Goal: Transaction & Acquisition: Purchase product/service

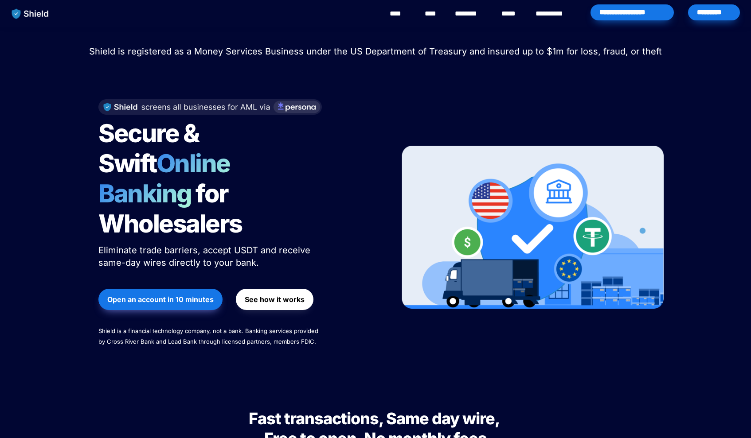
click at [719, 9] on div "*********" at bounding box center [714, 12] width 52 height 16
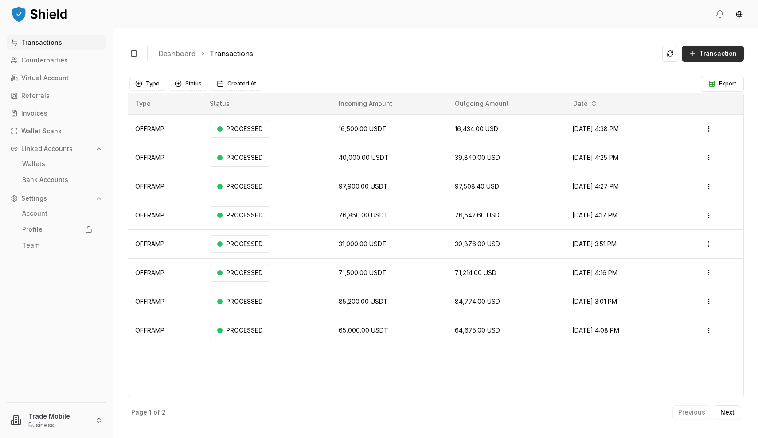
click at [702, 52] on span "Transaction" at bounding box center [717, 53] width 37 height 9
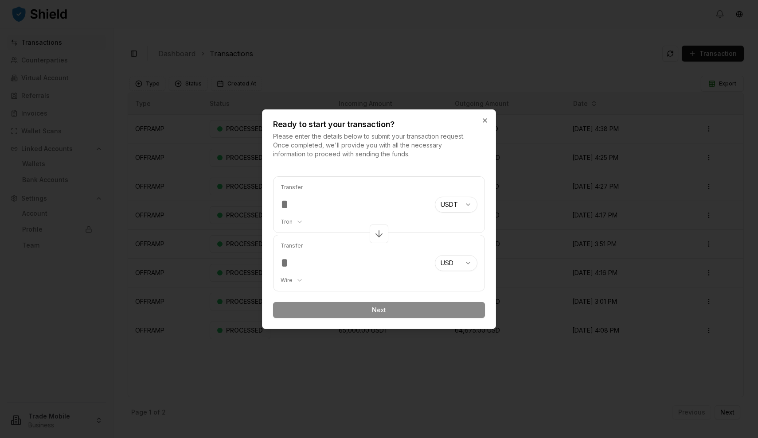
click at [324, 202] on input "number" at bounding box center [354, 205] width 147 height 16
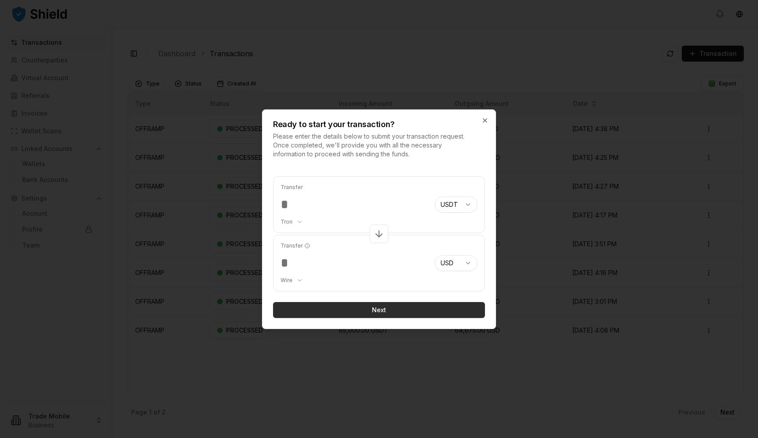
type input "*****"
click at [372, 316] on button "Next" at bounding box center [379, 310] width 212 height 16
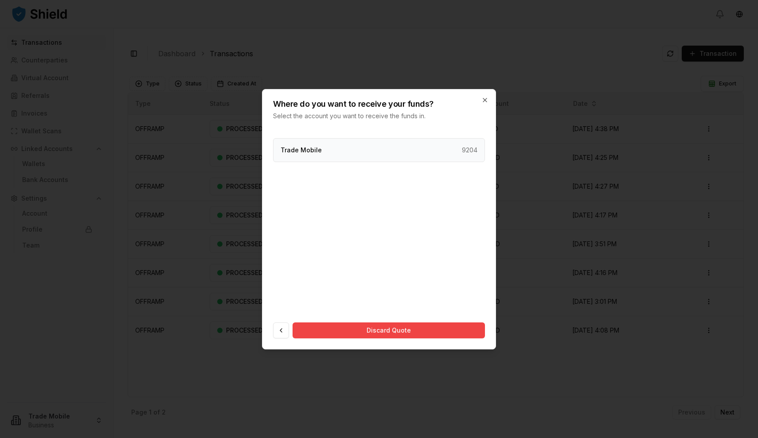
click at [350, 145] on div "Trade Mobile 9204" at bounding box center [379, 150] width 212 height 24
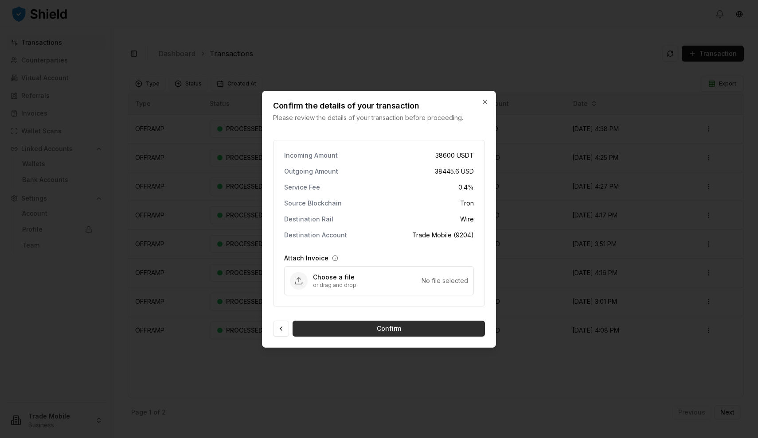
click at [387, 329] on button "Confirm" at bounding box center [389, 329] width 192 height 16
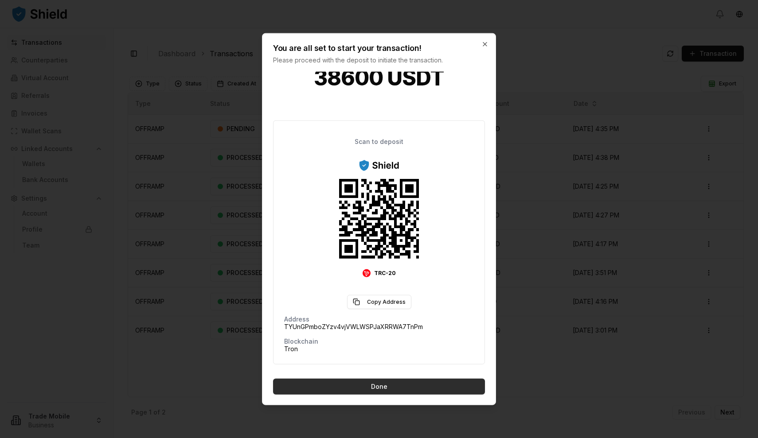
scroll to position [33, 0]
click at [361, 389] on button "Done" at bounding box center [379, 386] width 212 height 16
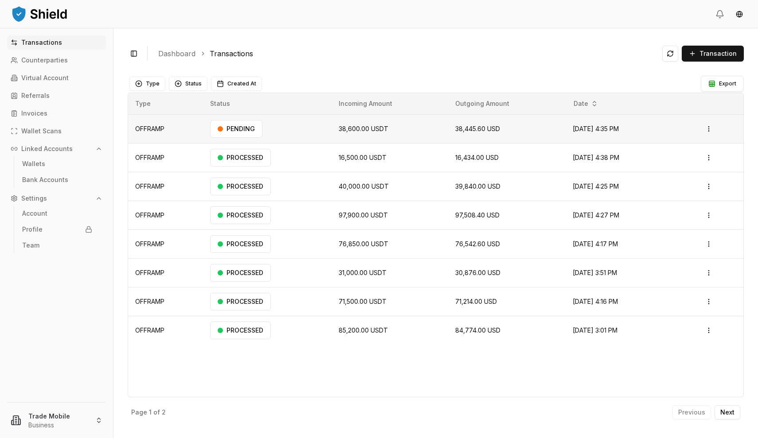
scroll to position [0, 0]
click at [370, 136] on td "38,600.00 USDT" at bounding box center [390, 128] width 117 height 29
click at [707, 128] on html "Transactions Counterparties Virtual Account Referrals Invoices Wallet Scans Lin…" at bounding box center [379, 219] width 758 height 438
click at [296, 133] on html "Transactions Counterparties Virtual Account Referrals Invoices Wallet Scans Lin…" at bounding box center [379, 219] width 758 height 438
click at [241, 132] on div "PENDING" at bounding box center [236, 129] width 52 height 18
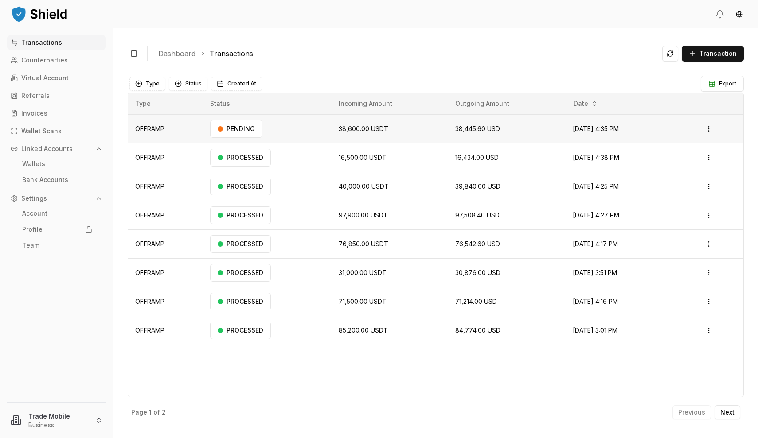
click at [355, 129] on span "38,600.00 USDT" at bounding box center [364, 129] width 50 height 8
click at [714, 129] on html "Transactions Counterparties Virtual Account Referrals Invoices Wallet Scans Lin…" at bounding box center [379, 219] width 758 height 438
click at [690, 167] on div "View Details" at bounding box center [691, 164] width 54 height 12
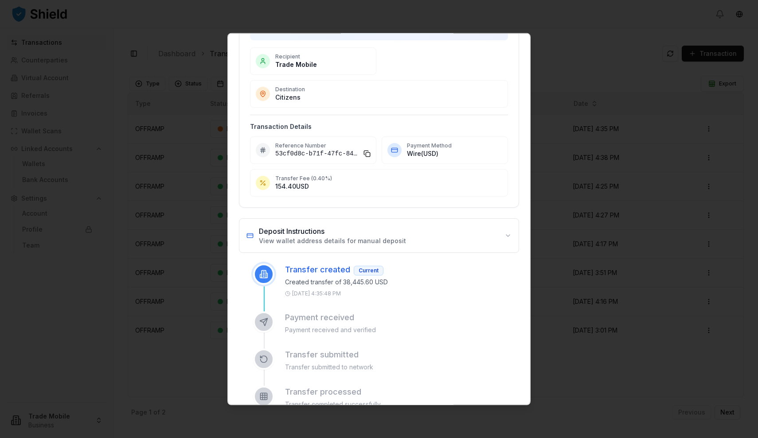
scroll to position [76, 0]
